Goal: Transaction & Acquisition: Book appointment/travel/reservation

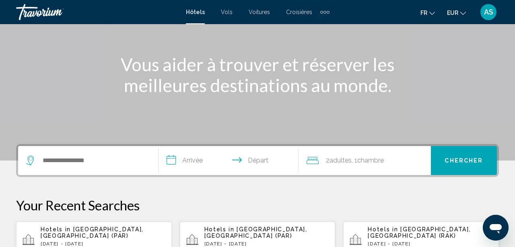
scroll to position [82, 0]
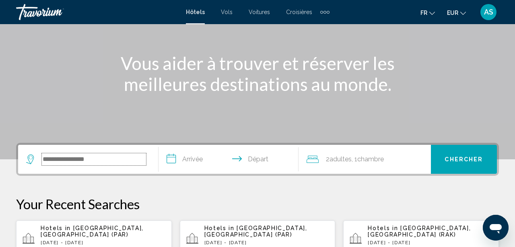
click at [79, 165] on input "Search widget" at bounding box center [94, 159] width 104 height 12
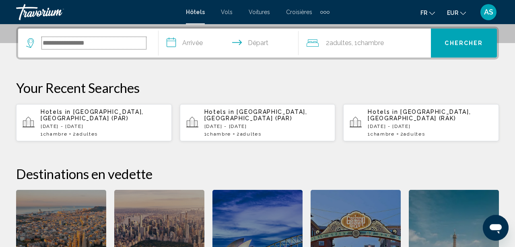
scroll to position [199, 0]
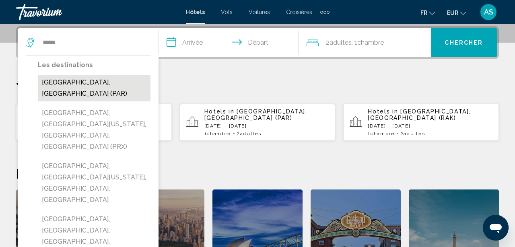
click at [76, 80] on button "[GEOGRAPHIC_DATA], [GEOGRAPHIC_DATA] (PAR)" at bounding box center [94, 88] width 113 height 27
type input "**********"
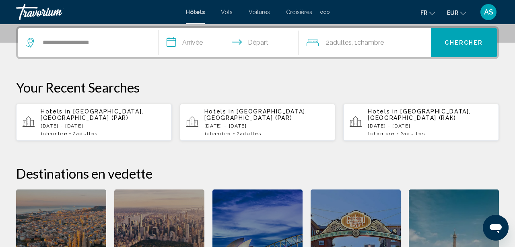
click at [196, 38] on input "**********" at bounding box center [231, 43] width 144 height 31
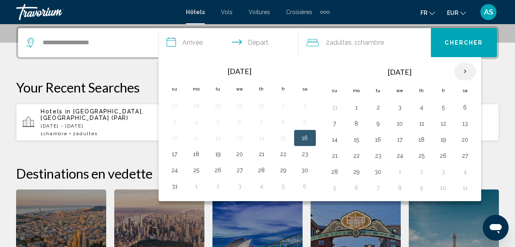
click at [469, 69] on th "Next month" at bounding box center [465, 72] width 22 height 18
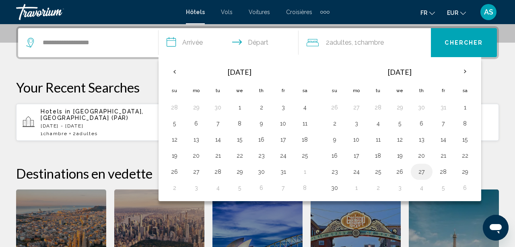
click at [429, 172] on td "27" at bounding box center [422, 172] width 22 height 16
click at [423, 172] on button "27" at bounding box center [421, 171] width 13 height 11
click at [330, 190] on button "30" at bounding box center [334, 187] width 13 height 11
type input "**********"
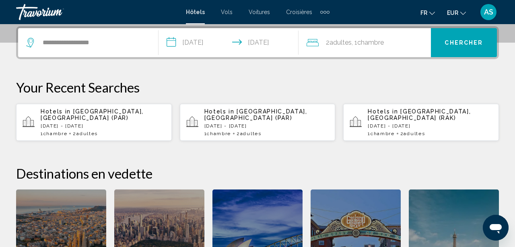
click at [455, 45] on span "Chercher" at bounding box center [464, 43] width 38 height 6
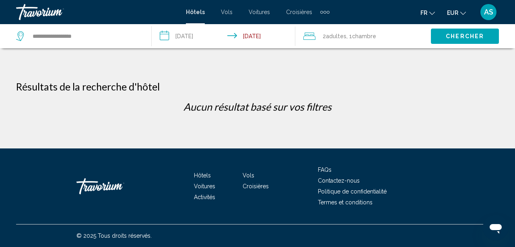
click at [170, 40] on input "**********" at bounding box center [225, 37] width 147 height 27
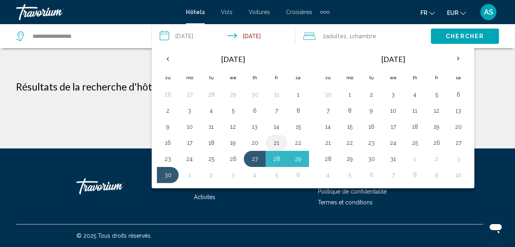
click at [276, 150] on td "21" at bounding box center [277, 143] width 22 height 16
click at [275, 160] on button "28" at bounding box center [276, 158] width 13 height 11
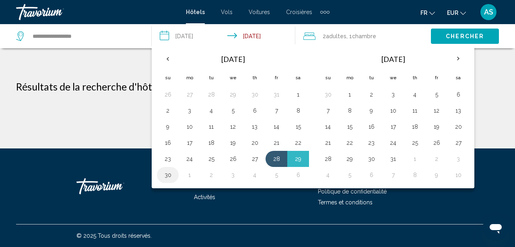
click at [164, 181] on td "30" at bounding box center [168, 175] width 22 height 16
click at [467, 36] on span "Chercher" at bounding box center [465, 36] width 38 height 6
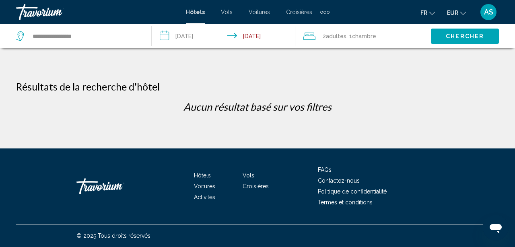
click at [446, 52] on div "**********" at bounding box center [257, 74] width 515 height 149
click at [455, 39] on span "Chercher" at bounding box center [465, 36] width 38 height 6
click at [194, 35] on input "**********" at bounding box center [225, 37] width 147 height 27
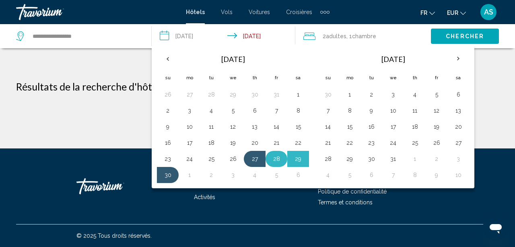
click at [278, 163] on button "28" at bounding box center [276, 158] width 13 height 11
click at [168, 179] on button "30" at bounding box center [167, 174] width 13 height 11
type input "**********"
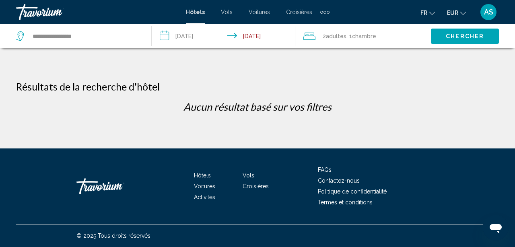
click at [469, 40] on button "Chercher" at bounding box center [465, 36] width 68 height 15
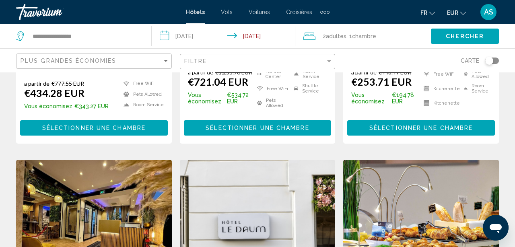
scroll to position [401, 0]
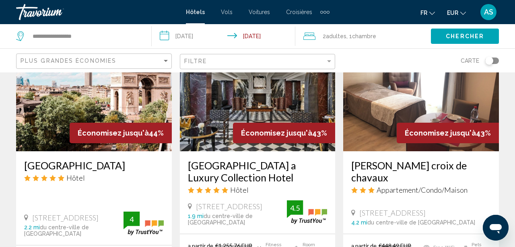
click at [496, 66] on div "Carte" at bounding box center [421, 61] width 156 height 24
click at [498, 61] on div "Toggle map" at bounding box center [492, 61] width 14 height 6
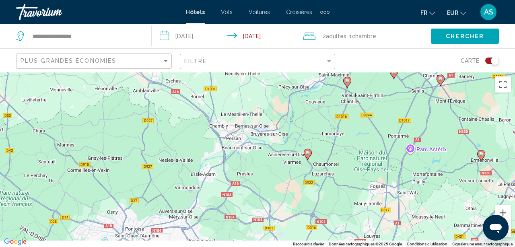
drag, startPoint x: 267, startPoint y: 224, endPoint x: 253, endPoint y: 77, distance: 147.6
click at [253, 77] on div "Pour activer le glissement avec le clavier, appuyez sur Alt+Entrée. Une fois ce…" at bounding box center [257, 159] width 515 height 175
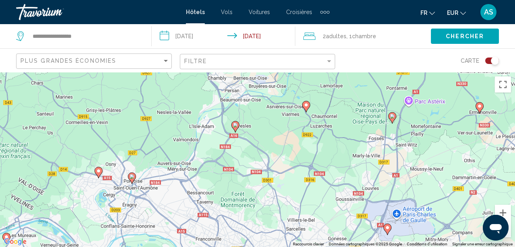
drag, startPoint x: 256, startPoint y: 204, endPoint x: 253, endPoint y: 101, distance: 102.7
click at [253, 109] on div "Pour activer le glissement avec le clavier, appuyez sur Alt+Entrée. Une fois ce…" at bounding box center [257, 159] width 515 height 175
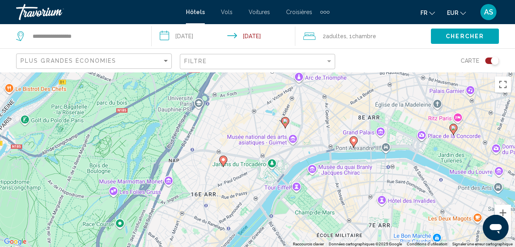
drag, startPoint x: 91, startPoint y: 184, endPoint x: 301, endPoint y: 157, distance: 212.2
click at [301, 157] on div "Pour activer le glissement avec le clavier, appuyez sur Alt+Entrée. Une fois ce…" at bounding box center [257, 159] width 515 height 175
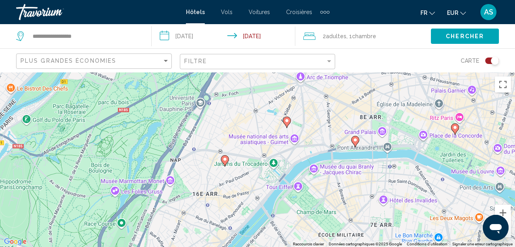
click at [215, 180] on div "Pour activer le glissement avec le clavier, appuyez sur Alt+Entrée. Une fois ce…" at bounding box center [257, 159] width 515 height 175
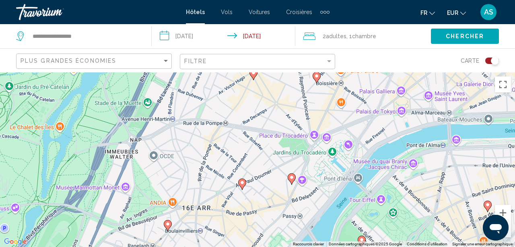
click at [178, 183] on div "Pour activer le glissement avec le clavier, appuyez sur Alt+Entrée. Une fois ce…" at bounding box center [257, 159] width 515 height 175
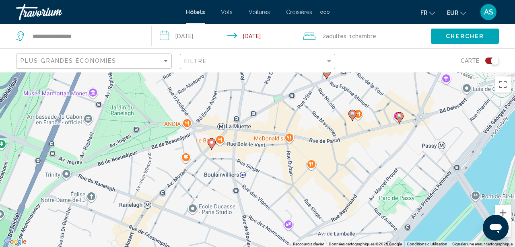
drag, startPoint x: 207, startPoint y: 228, endPoint x: 203, endPoint y: 278, distance: 50.0
click at [203, 247] on div "Pour activer le glissement avec le clavier, appuyez sur Alt+Entrée. Une fois ce…" at bounding box center [257, 159] width 515 height 175
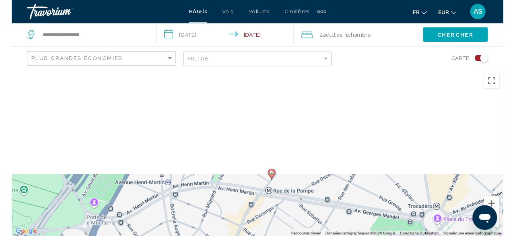
scroll to position [68, 0]
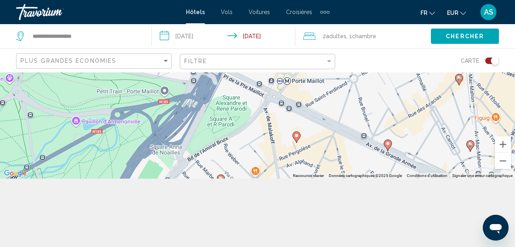
drag, startPoint x: 345, startPoint y: 132, endPoint x: 237, endPoint y: 187, distance: 120.8
click at [237, 179] on div "Pour activer le glissement avec le clavier, appuyez sur Alt+Entrée. Une fois ce…" at bounding box center [257, 91] width 515 height 175
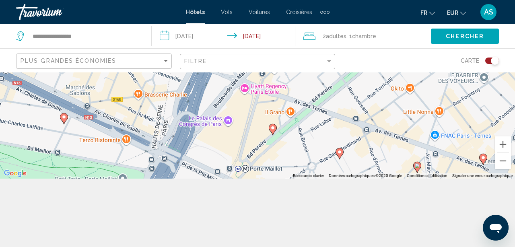
drag, startPoint x: 376, startPoint y: 99, endPoint x: 333, endPoint y: 189, distance: 99.4
click at [333, 179] on div "Pour activer le glissement avec le clavier, appuyez sur Alt+Entrée. Une fois ce…" at bounding box center [257, 91] width 515 height 175
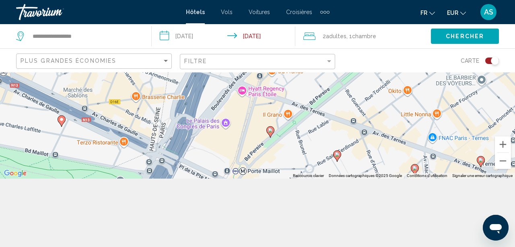
click at [269, 132] on image "Main content" at bounding box center [270, 130] width 5 height 5
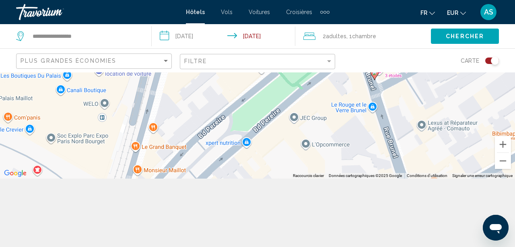
drag, startPoint x: 269, startPoint y: 132, endPoint x: 335, endPoint y: 142, distance: 66.8
click at [282, 140] on div "Pour naviguer, appuyez sur les touches fléchées. Pour activer le glissement ave…" at bounding box center [257, 91] width 515 height 175
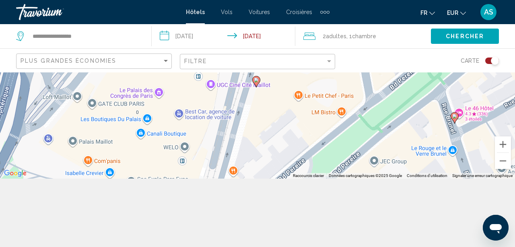
drag, startPoint x: 270, startPoint y: 94, endPoint x: 322, endPoint y: 130, distance: 63.5
click at [322, 130] on div "Pour naviguer, appuyez sur les touches fléchées. Pour activer le glissement ave…" at bounding box center [257, 91] width 515 height 175
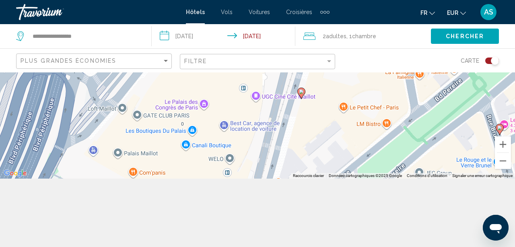
drag, startPoint x: 288, startPoint y: 124, endPoint x: 334, endPoint y: 136, distance: 47.5
click at [334, 136] on div "Pour naviguer, appuyez sur les touches fléchées. Pour activer le glissement ave…" at bounding box center [257, 91] width 515 height 175
click at [304, 93] on icon "Main content" at bounding box center [301, 93] width 7 height 10
